Goal: Information Seeking & Learning: Learn about a topic

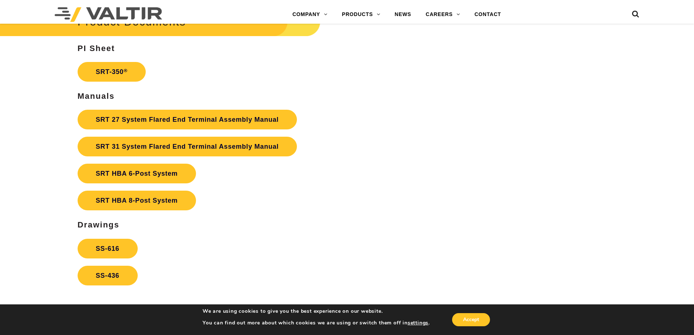
scroll to position [1276, 0]
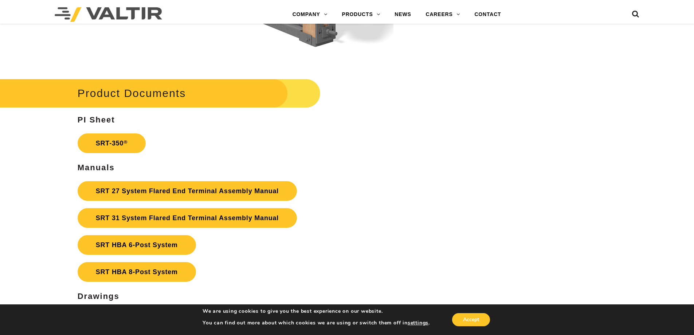
scroll to position [1312, 0]
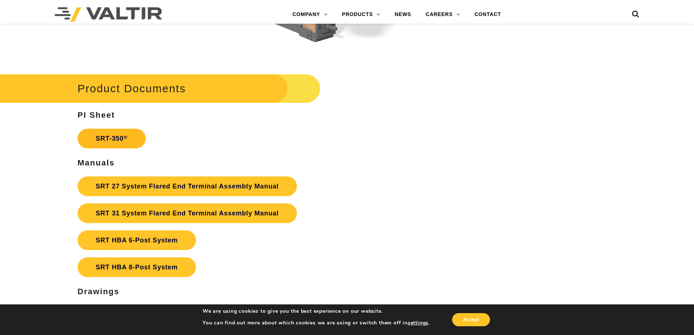
click at [112, 139] on link "SRT-350 ®" at bounding box center [112, 139] width 68 height 20
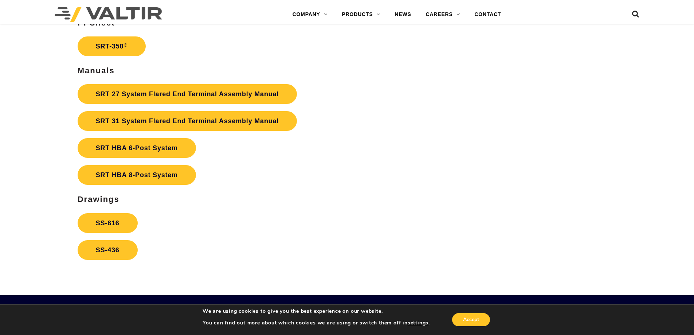
scroll to position [1422, 0]
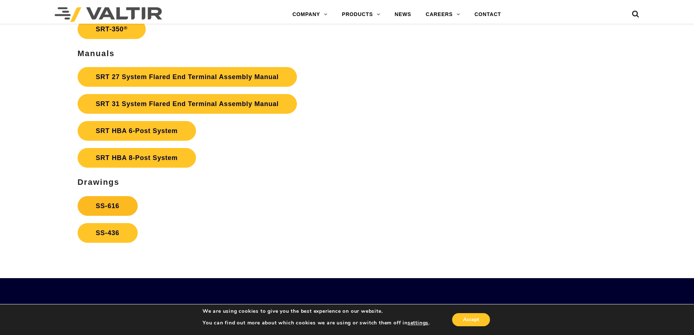
click at [111, 207] on link "SS-616" at bounding box center [108, 206] width 60 height 20
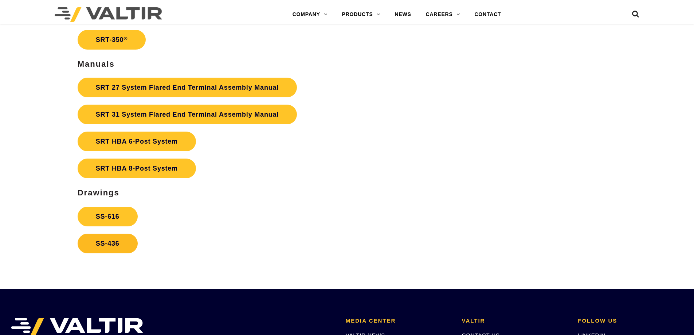
scroll to position [1422, 0]
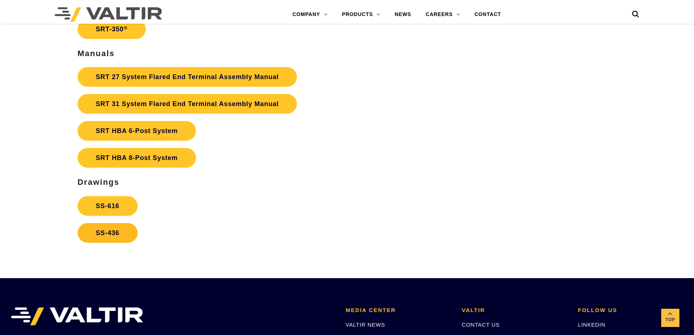
click at [110, 236] on link "SS-436" at bounding box center [108, 233] width 60 height 20
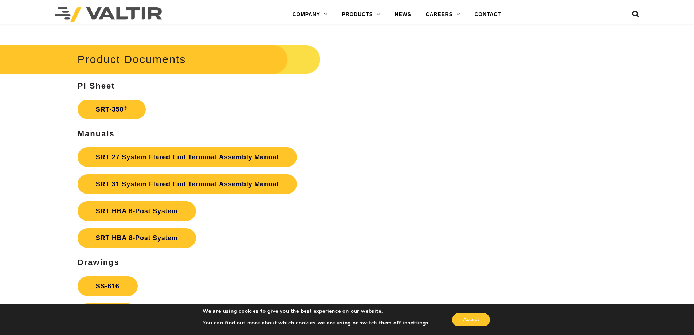
scroll to position [1349, 0]
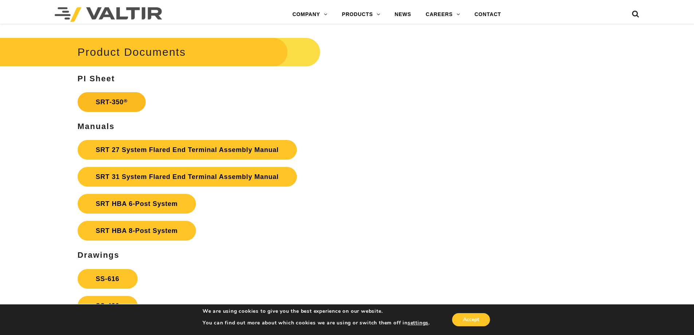
click at [106, 105] on link "SRT-350 ®" at bounding box center [112, 102] width 68 height 20
